Goal: Task Accomplishment & Management: Manage account settings

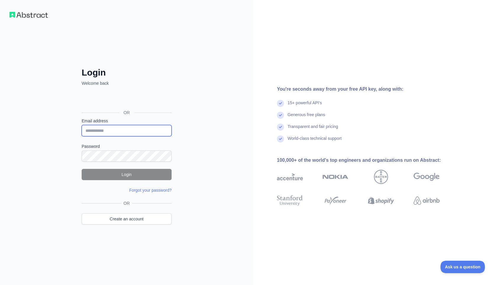
type input "**********"
click at [120, 175] on button "Login" at bounding box center [127, 174] width 90 height 11
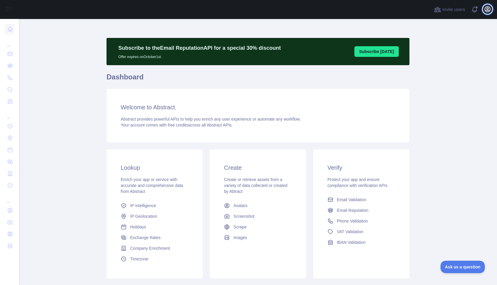
click at [490, 10] on icon "button" at bounding box center [487, 9] width 7 height 7
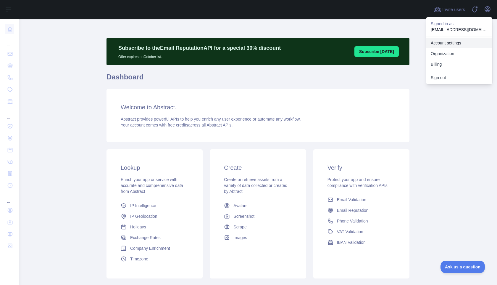
click at [445, 46] on link "Account settings" at bounding box center [459, 43] width 66 height 11
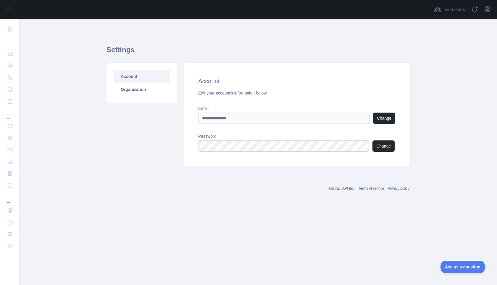
click at [486, 14] on div "Open user menu" at bounding box center [487, 9] width 9 height 10
click at [489, 9] on icon "button" at bounding box center [487, 9] width 5 height 5
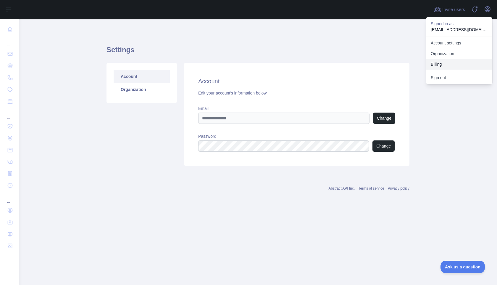
click at [436, 62] on button "Billing" at bounding box center [459, 64] width 66 height 11
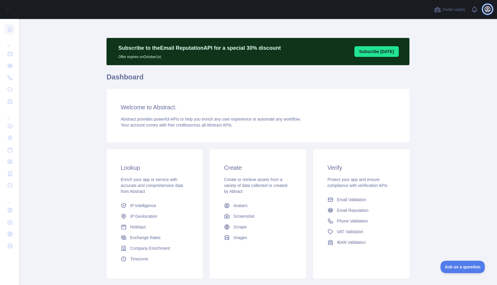
click at [489, 9] on icon "button" at bounding box center [487, 9] width 7 height 7
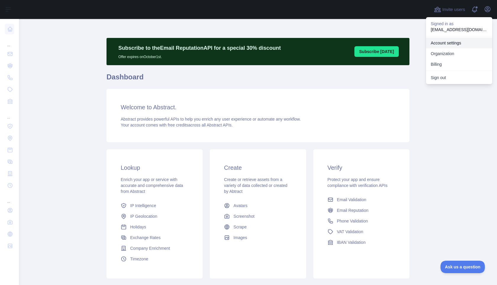
click at [446, 42] on link "Account settings" at bounding box center [459, 43] width 66 height 11
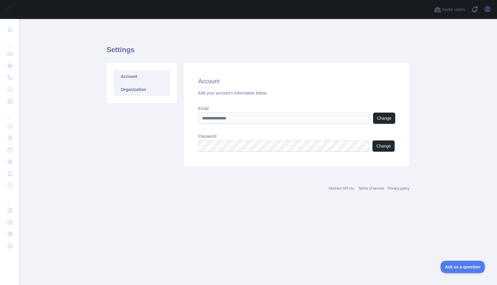
click at [147, 93] on link "Organization" at bounding box center [142, 89] width 56 height 13
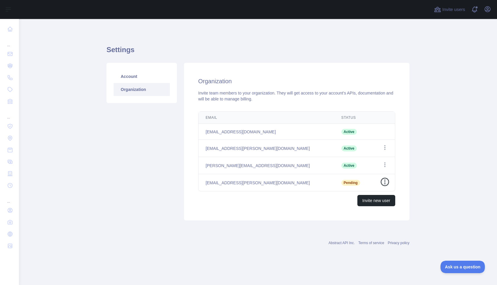
click at [386, 182] on icon "button" at bounding box center [385, 182] width 6 height 6
click at [358, 205] on button "Cancel Invite" at bounding box center [355, 206] width 66 height 11
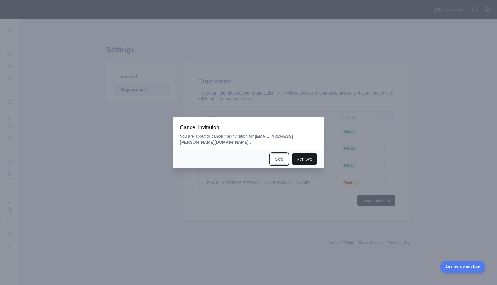
drag, startPoint x: 279, startPoint y: 162, endPoint x: 297, endPoint y: 160, distance: 17.8
click at [297, 160] on div "Remove Skip" at bounding box center [249, 159] width 152 height 18
click at [297, 160] on button "Remove" at bounding box center [304, 158] width 25 height 11
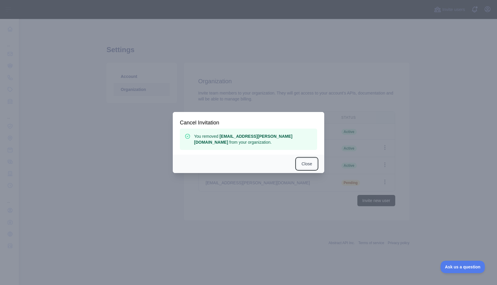
click at [306, 163] on button "Close" at bounding box center [307, 163] width 21 height 11
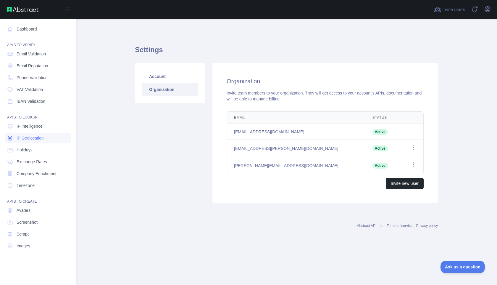
click at [37, 140] on span "IP Geolocation" at bounding box center [30, 138] width 27 height 6
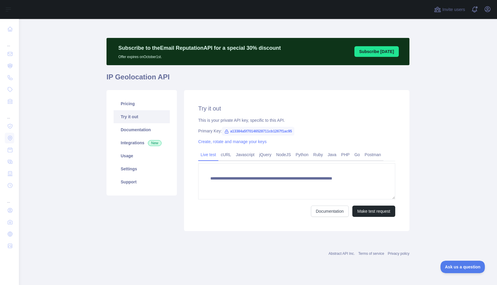
type textarea "**********"
click at [134, 100] on link "Pricing" at bounding box center [142, 103] width 56 height 13
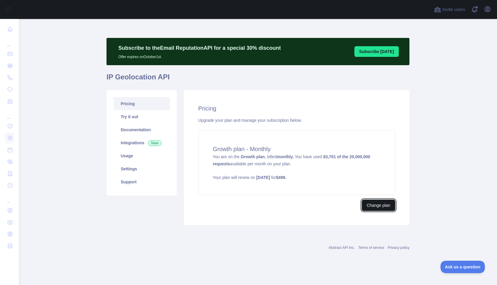
click at [378, 203] on button "Change plan" at bounding box center [378, 204] width 33 height 11
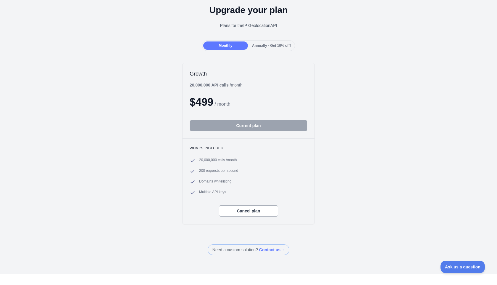
scroll to position [24, 0]
click at [276, 47] on span "Annually - Get 10% off!" at bounding box center [271, 46] width 39 height 4
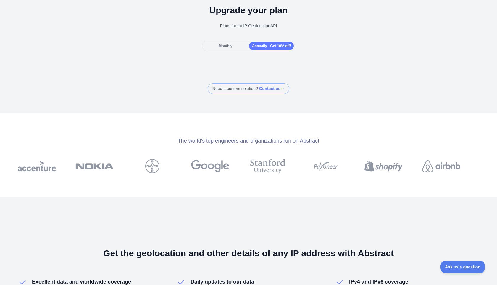
click at [233, 48] on div "Monthly" at bounding box center [225, 46] width 45 height 8
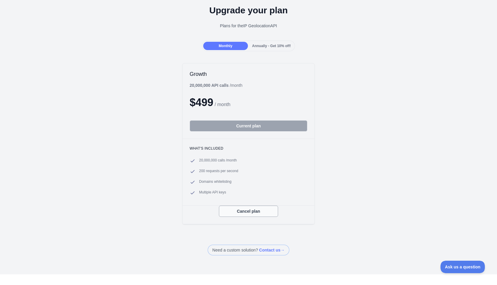
click at [241, 213] on button "Cancel plan" at bounding box center [248, 210] width 59 height 11
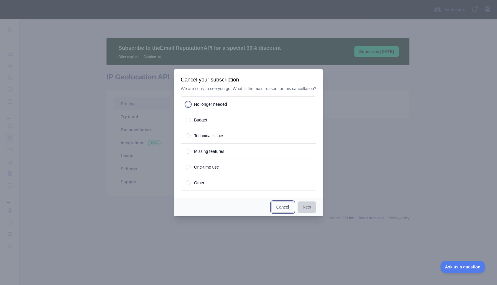
click at [274, 204] on button "Cancel" at bounding box center [282, 206] width 23 height 11
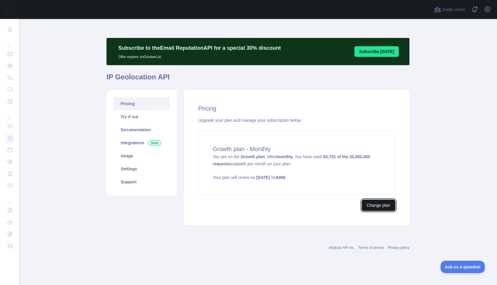
click at [377, 205] on button "Change plan" at bounding box center [378, 204] width 33 height 11
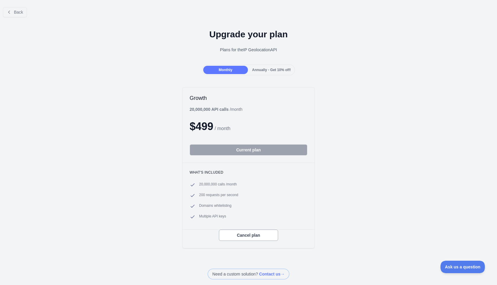
click at [276, 277] on span at bounding box center [249, 273] width 82 height 11
